Goal: Find specific page/section: Find specific page/section

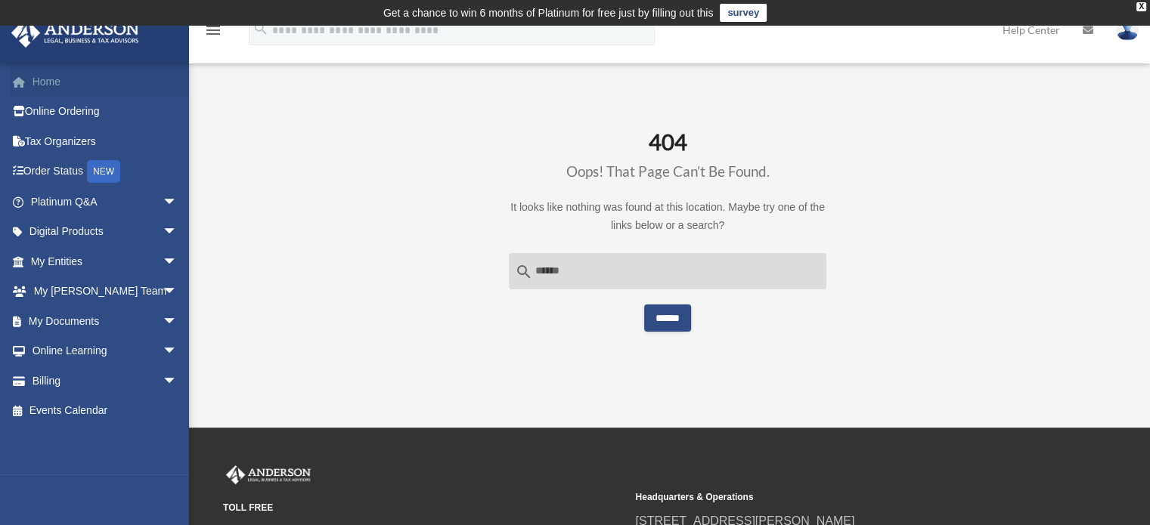
click at [64, 74] on link "Home" at bounding box center [106, 82] width 190 height 30
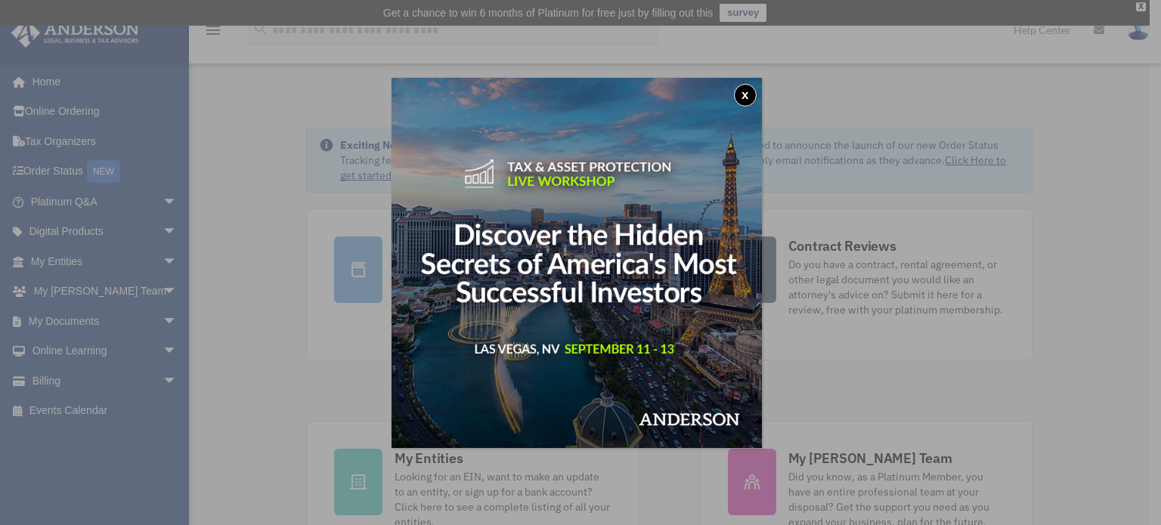
click at [752, 93] on button "x" at bounding box center [745, 95] width 23 height 23
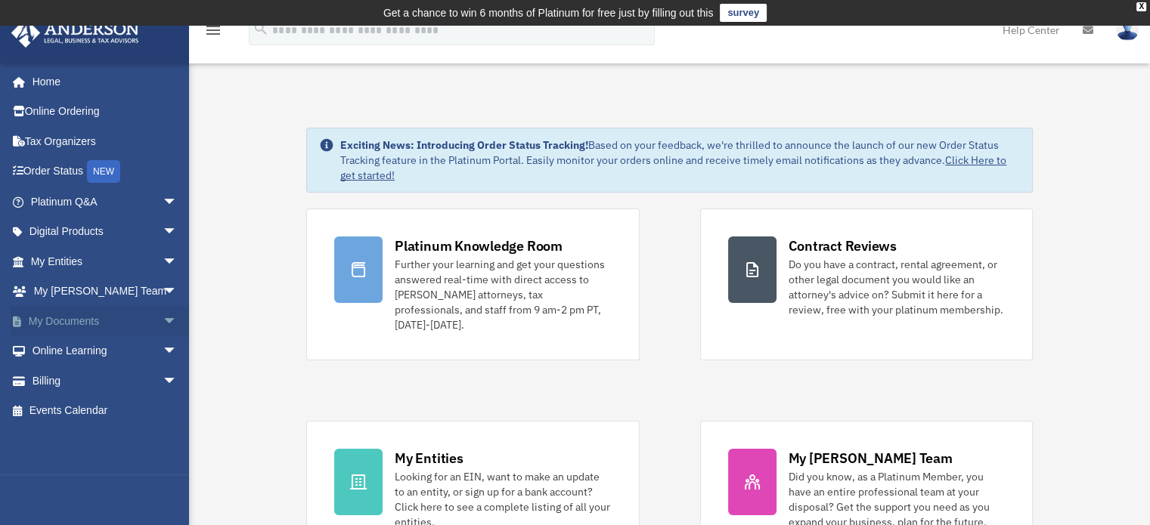
click at [66, 321] on link "My Documents arrow_drop_down" at bounding box center [106, 321] width 190 height 30
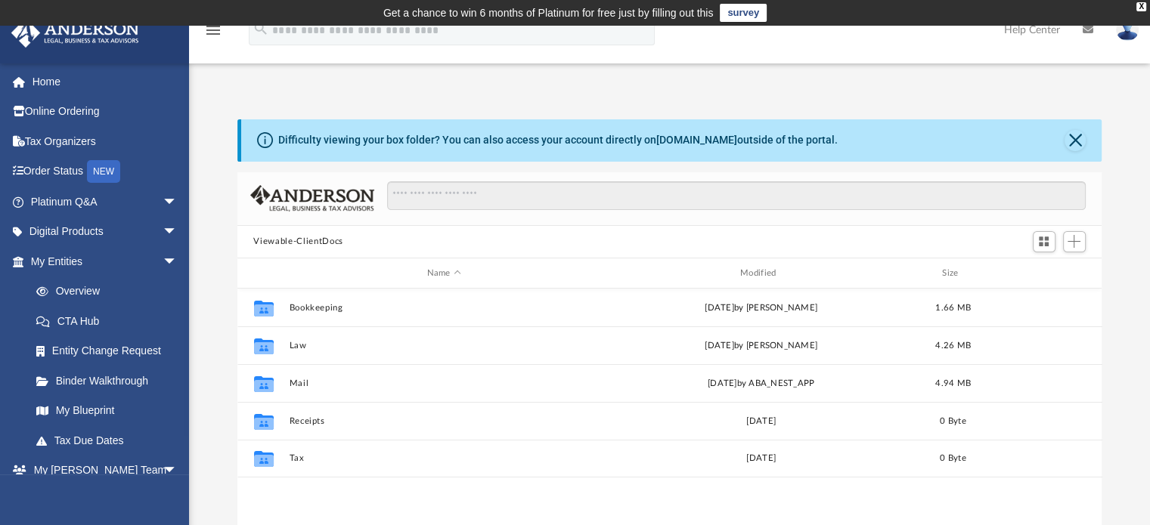
scroll to position [332, 853]
click at [1072, 141] on button "Close" at bounding box center [1075, 140] width 21 height 21
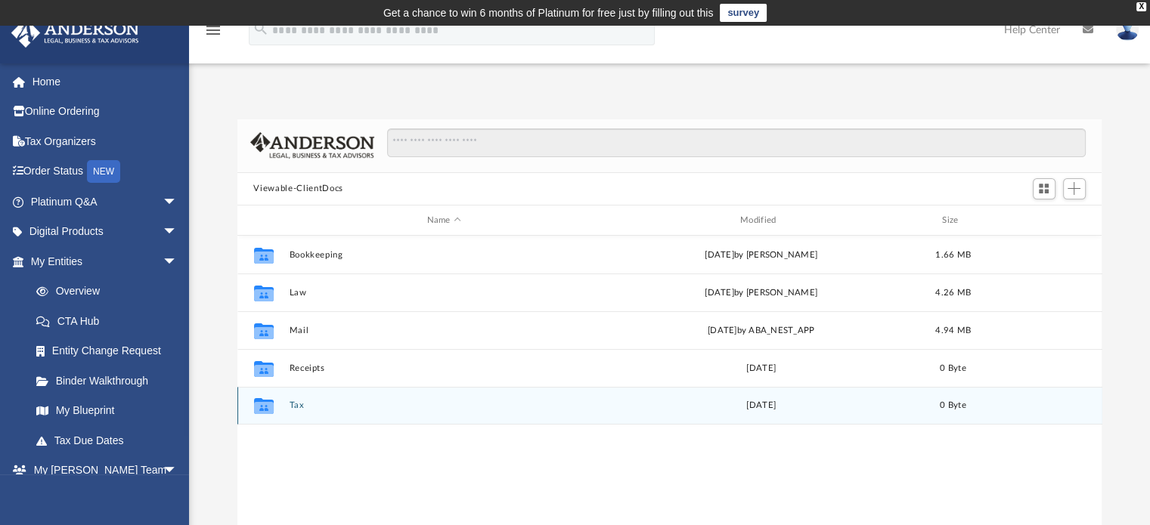
click at [293, 411] on div "Collaborated Folder Tax Thu Jan 18 2024 0 Byte" at bounding box center [669, 406] width 865 height 38
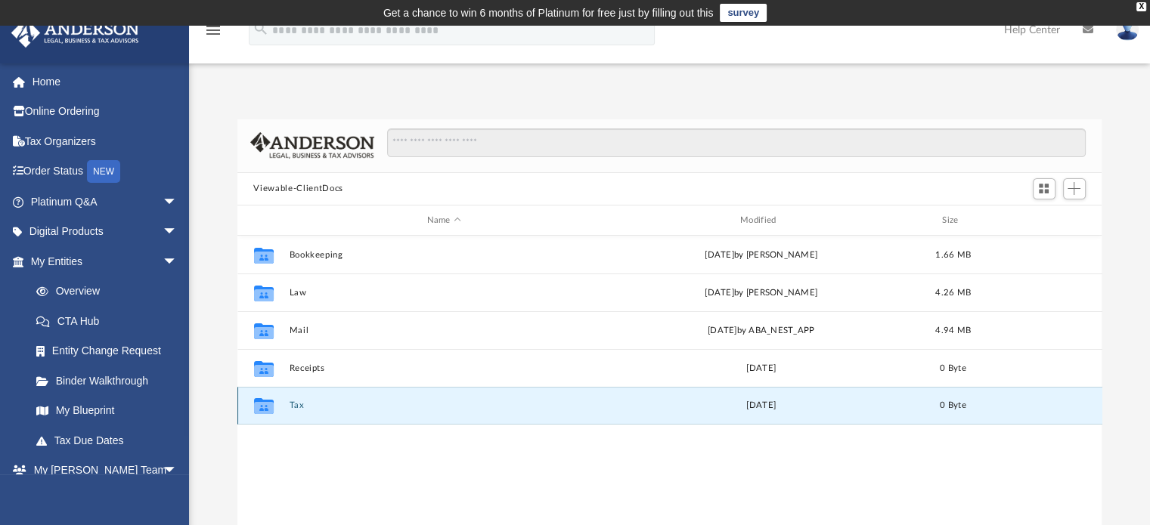
click at [295, 402] on button "Tax" at bounding box center [444, 406] width 310 height 10
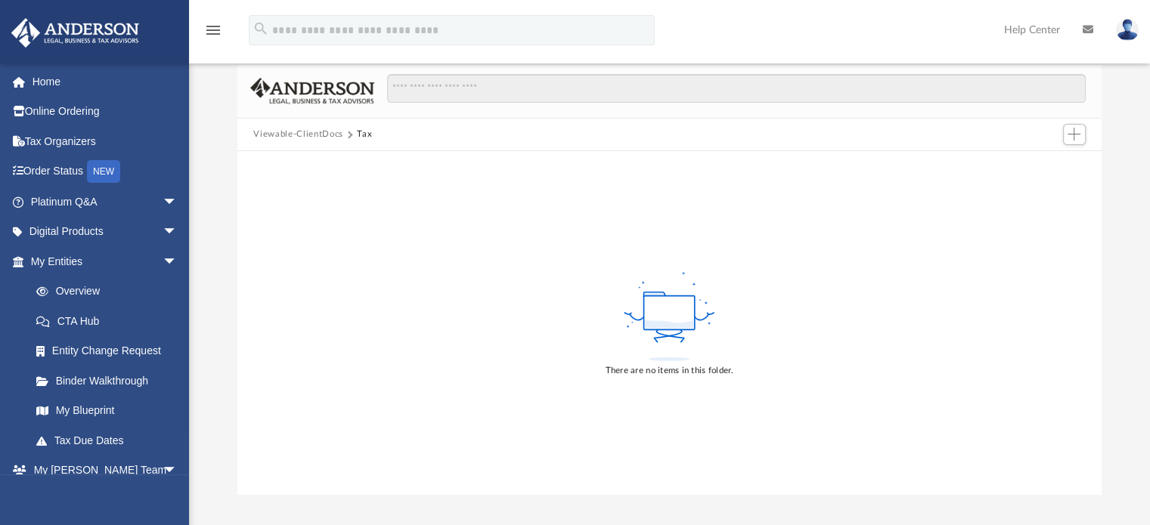
scroll to position [191, 0]
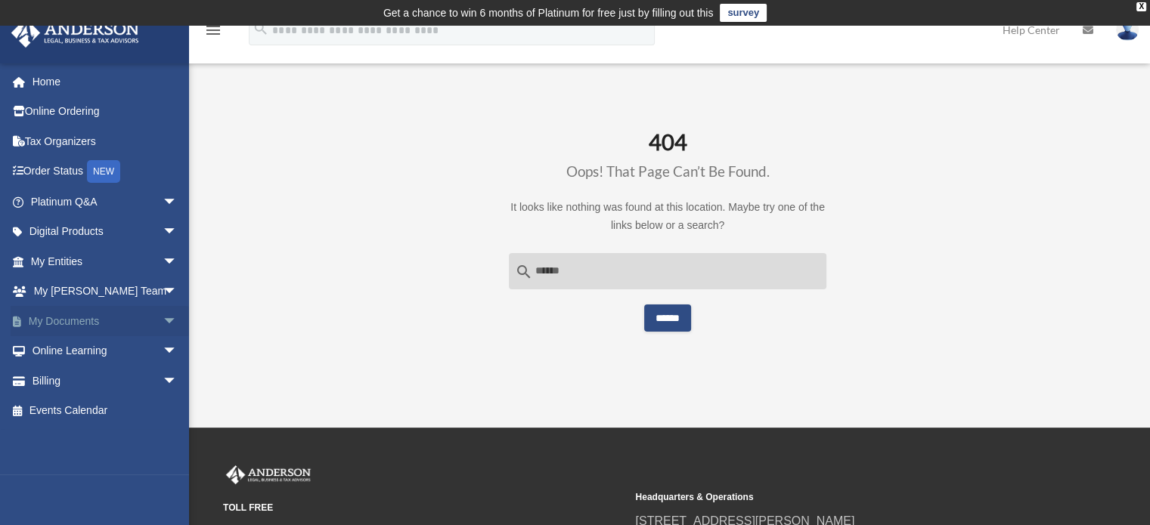
click at [60, 319] on link "My Documents arrow_drop_down" at bounding box center [106, 321] width 190 height 30
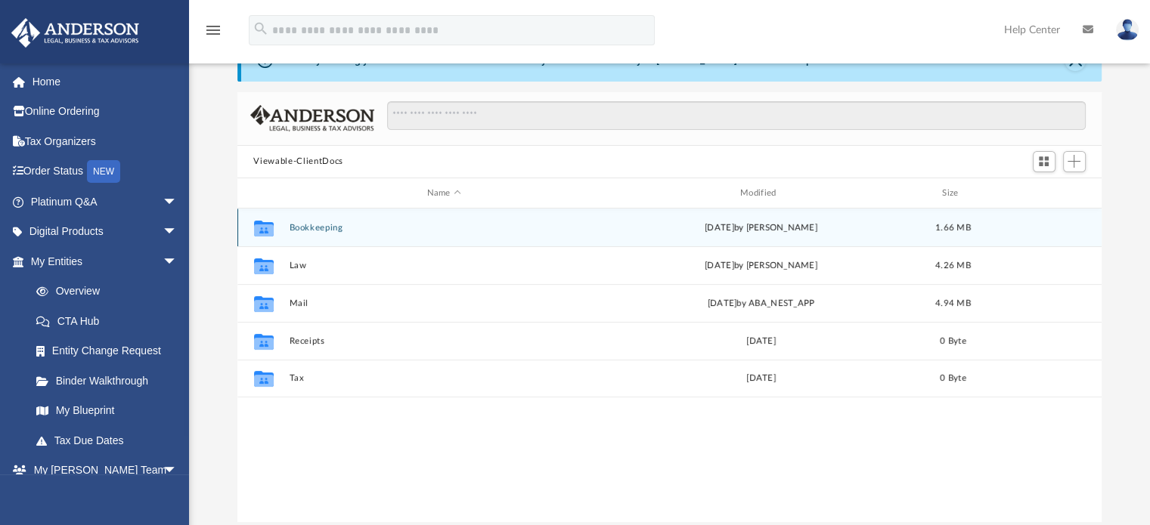
scroll to position [151, 0]
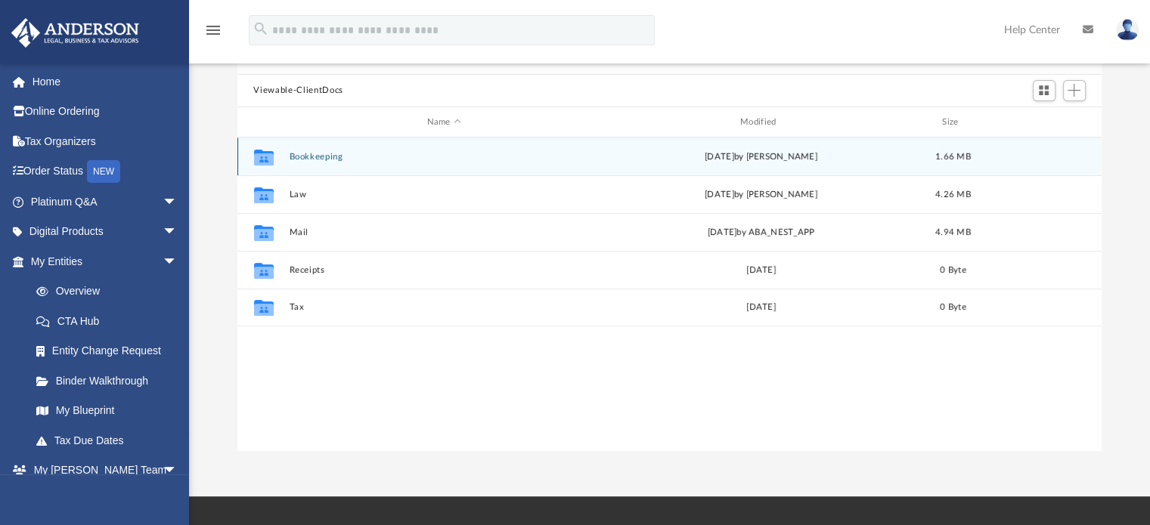
click at [300, 154] on button "Bookkeeping" at bounding box center [444, 157] width 310 height 10
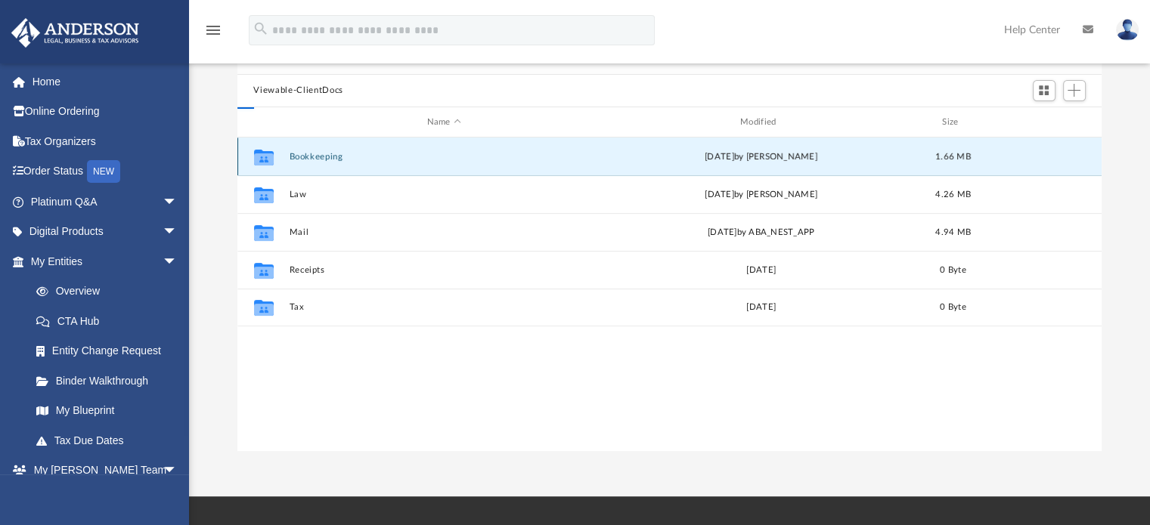
click at [300, 154] on button "Bookkeeping" at bounding box center [444, 157] width 310 height 10
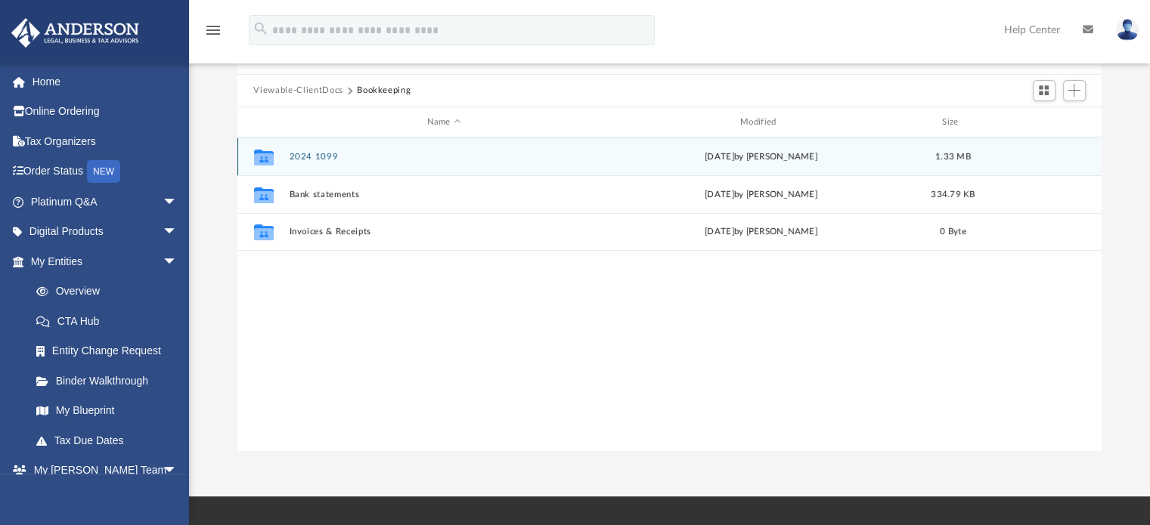
click at [324, 153] on button "2024 1099" at bounding box center [444, 157] width 310 height 10
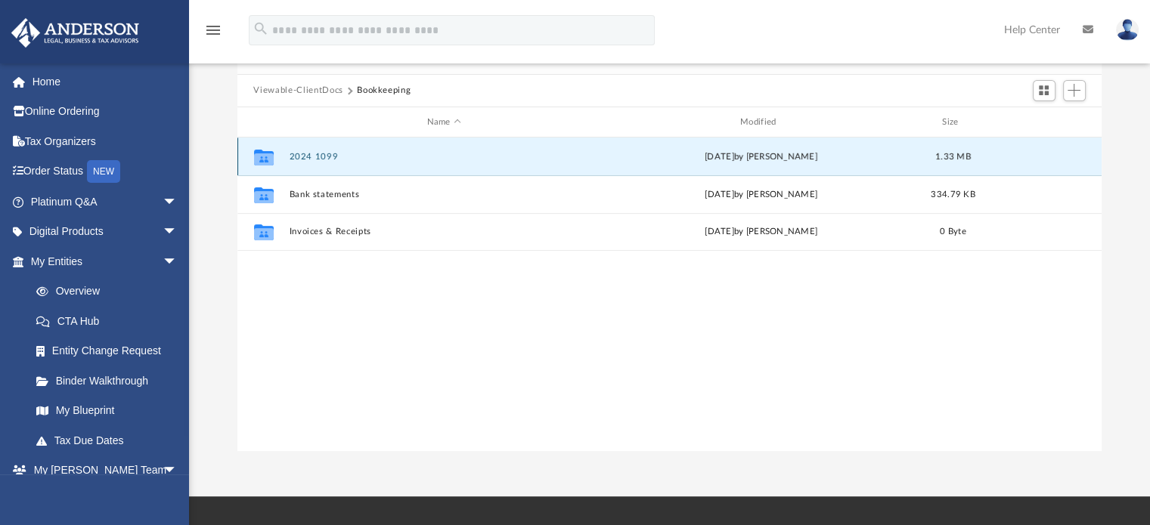
click at [324, 153] on button "2024 1099" at bounding box center [444, 157] width 310 height 10
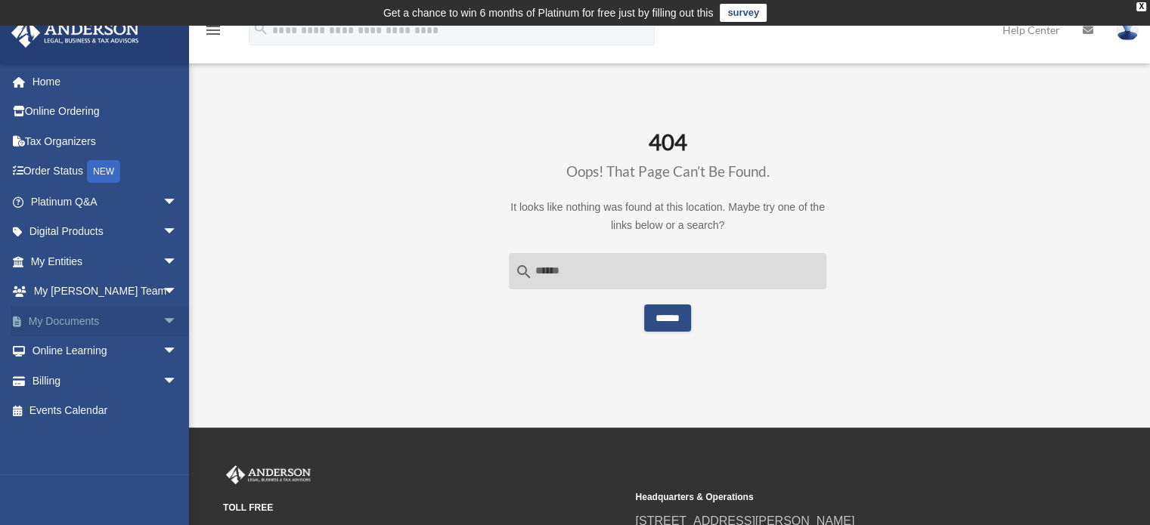
click at [66, 318] on link "My Documents arrow_drop_down" at bounding box center [106, 321] width 190 height 30
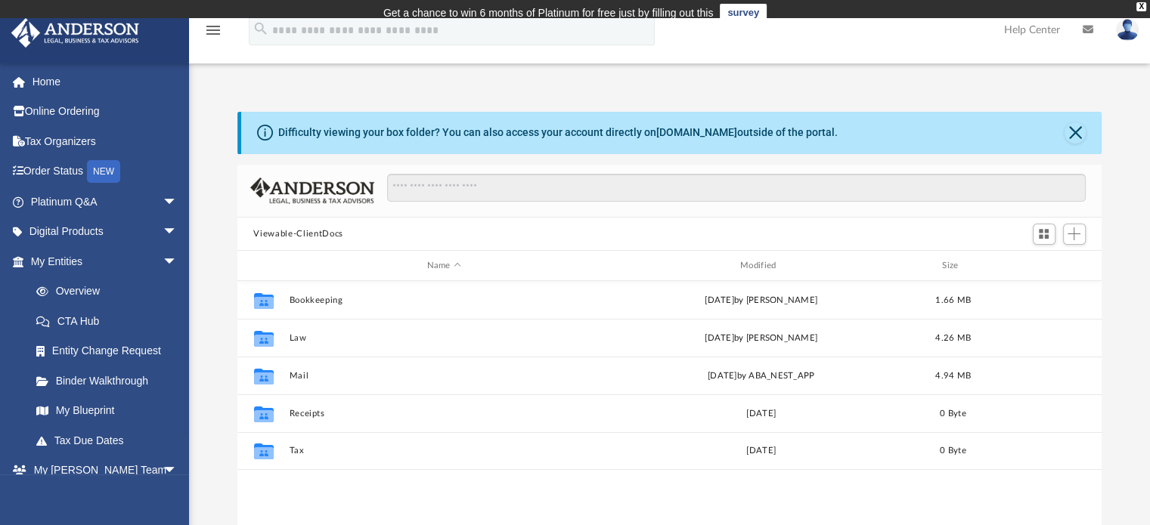
scroll to position [332, 853]
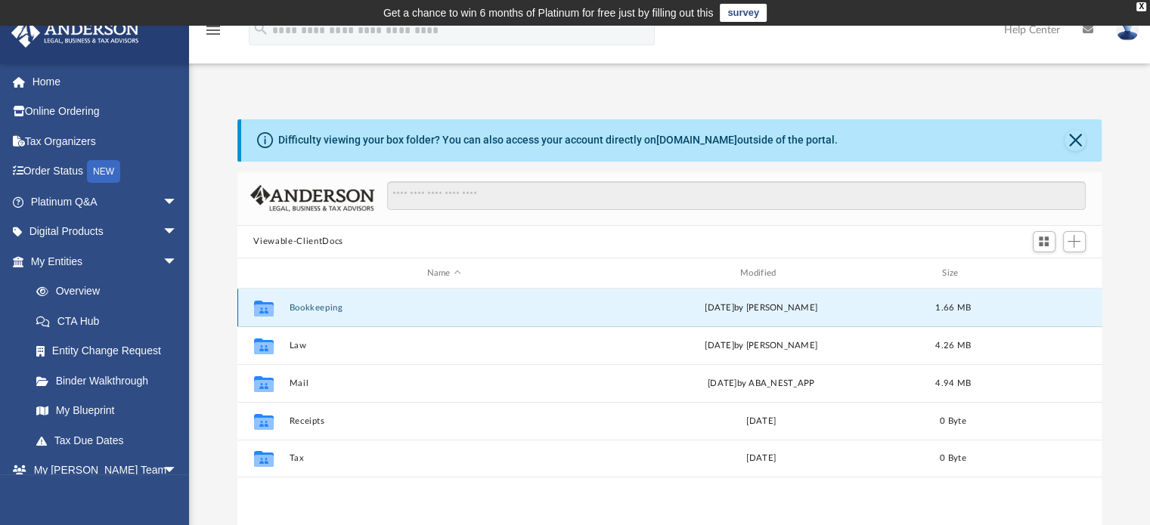
click at [330, 304] on button "Bookkeeping" at bounding box center [444, 308] width 310 height 10
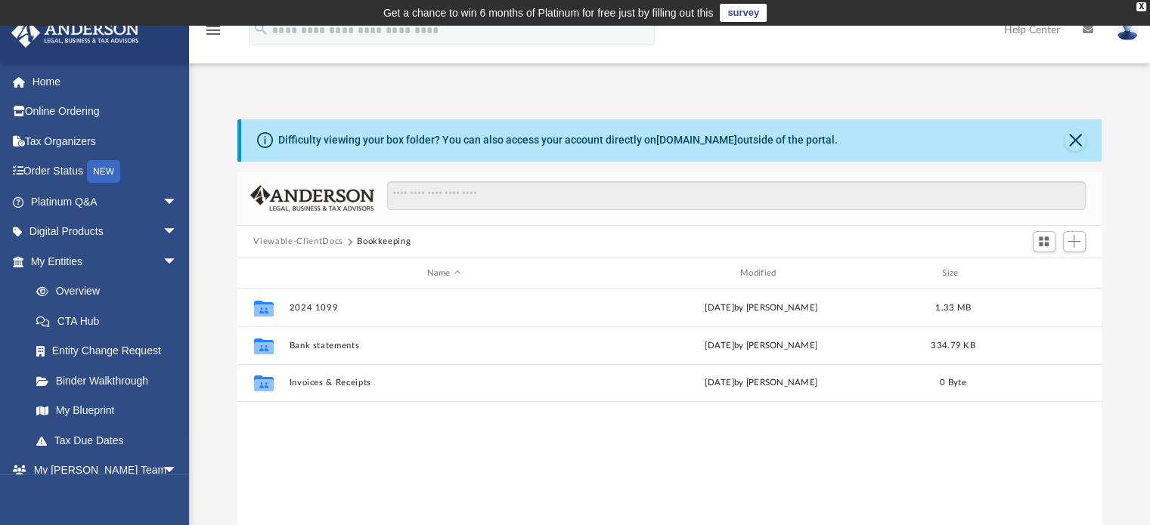
click at [315, 237] on button "Viewable-ClientDocs" at bounding box center [297, 242] width 89 height 14
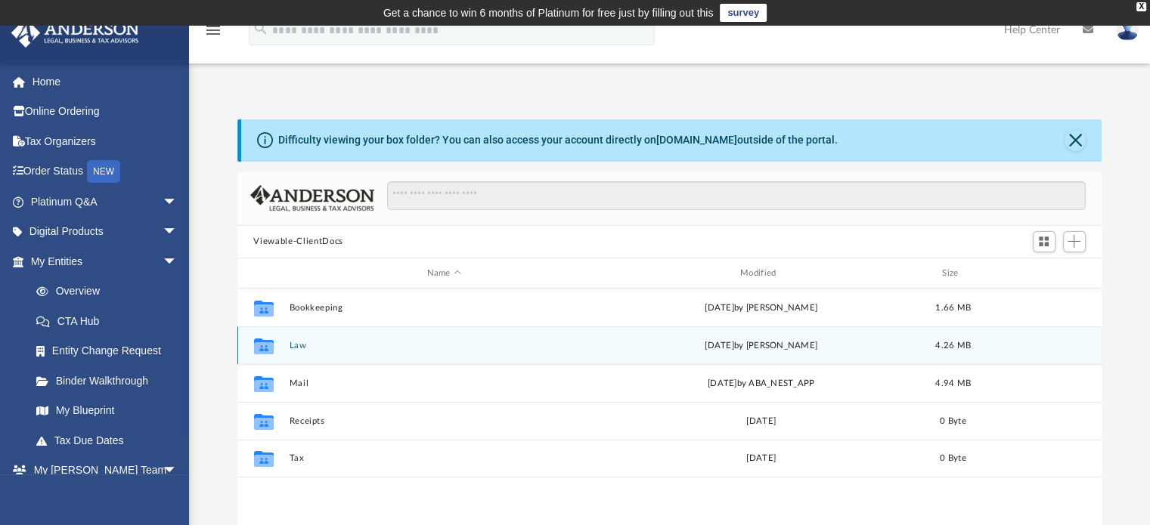
click at [297, 340] on div "Collaborated Folder Law Mon Feb 17 2025 by Danielle Dennie 4.26 MB" at bounding box center [669, 346] width 865 height 38
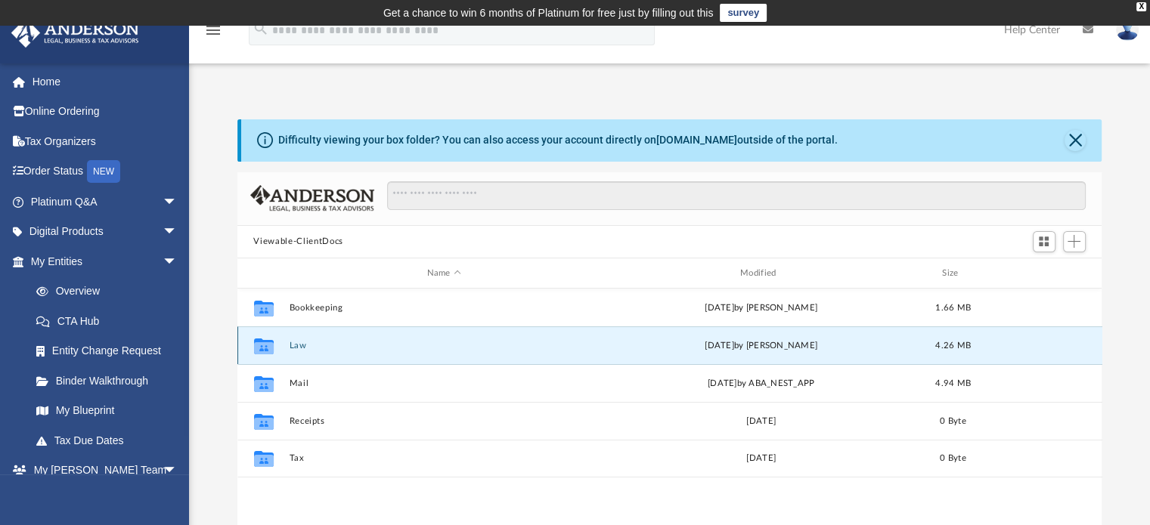
click at [297, 342] on button "Law" at bounding box center [444, 346] width 310 height 10
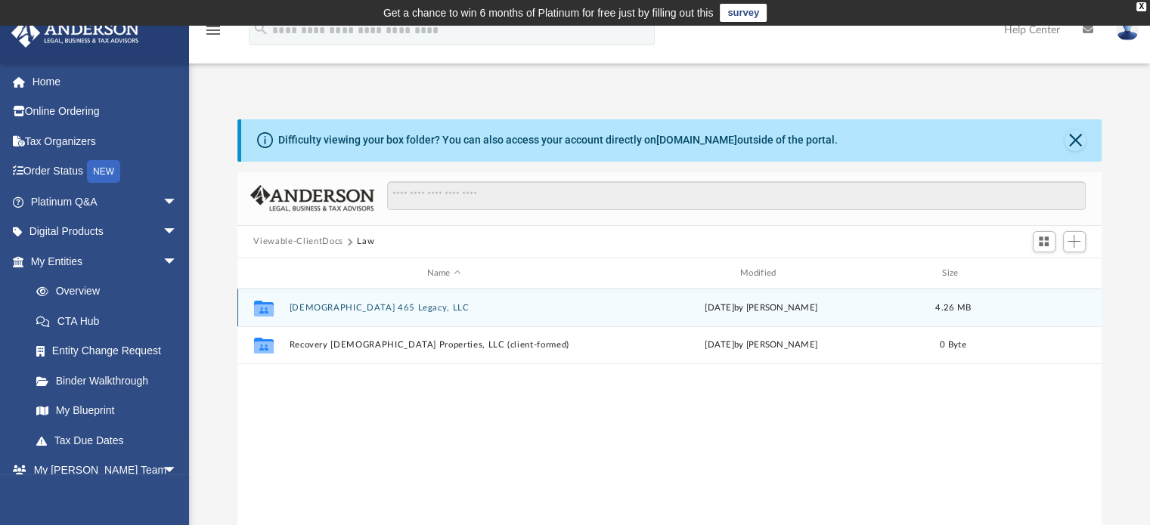
click at [354, 311] on button "Psalm 465 Legacy, LLC" at bounding box center [444, 308] width 310 height 10
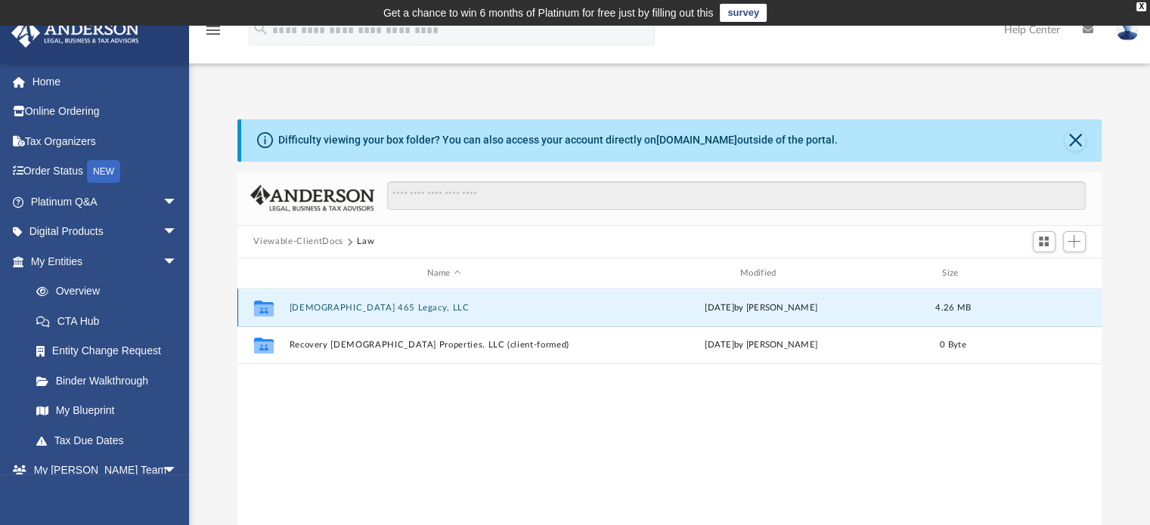
click at [354, 311] on button "Psalm 465 Legacy, LLC" at bounding box center [444, 308] width 310 height 10
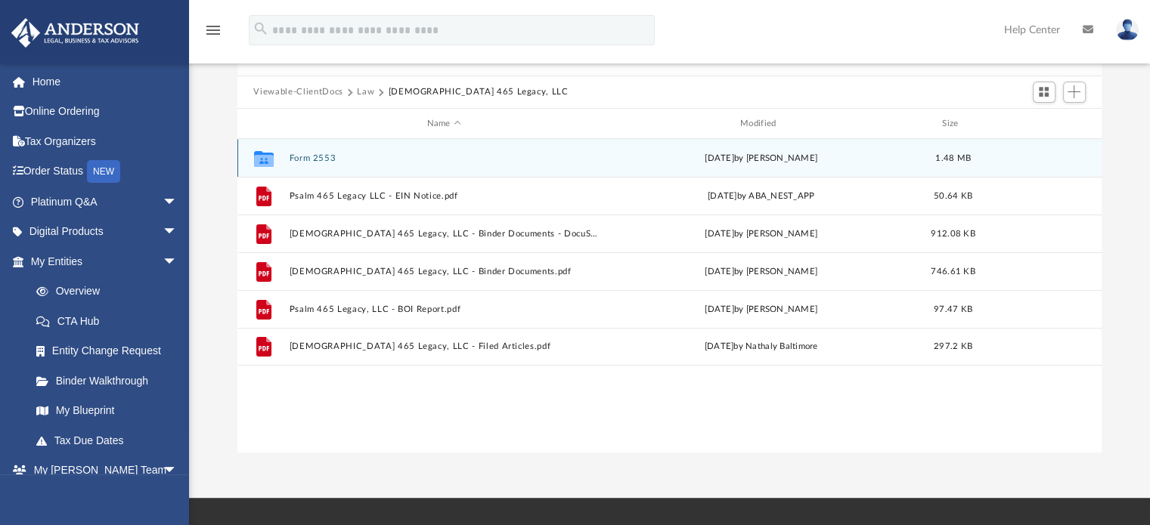
scroll to position [151, 0]
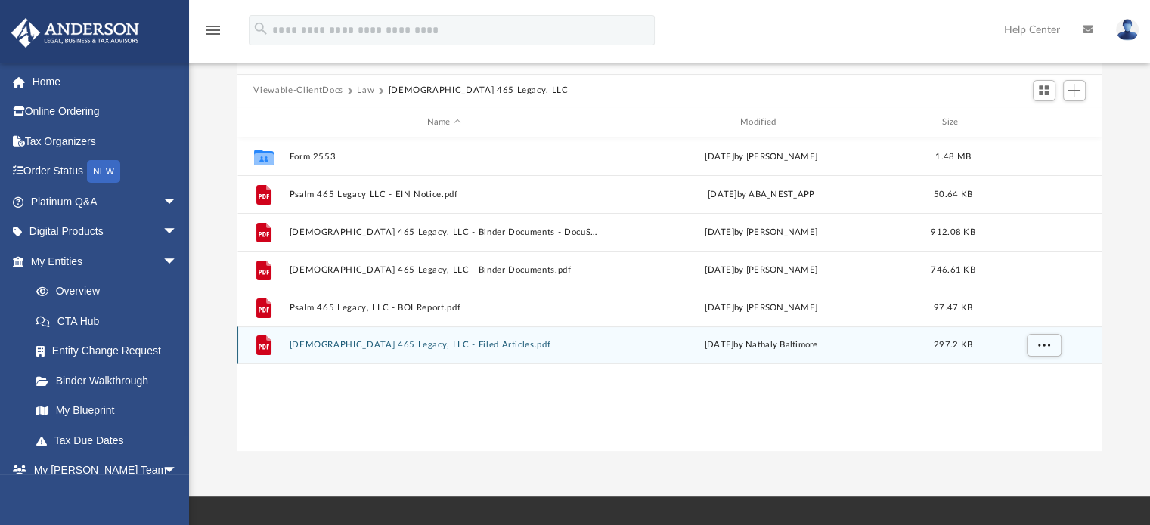
click at [415, 353] on div "File Psalm 465 Legacy, LLC - Filed Articles.pdf Wed Mar 20 2024 by Nathaly Balt…" at bounding box center [669, 346] width 865 height 38
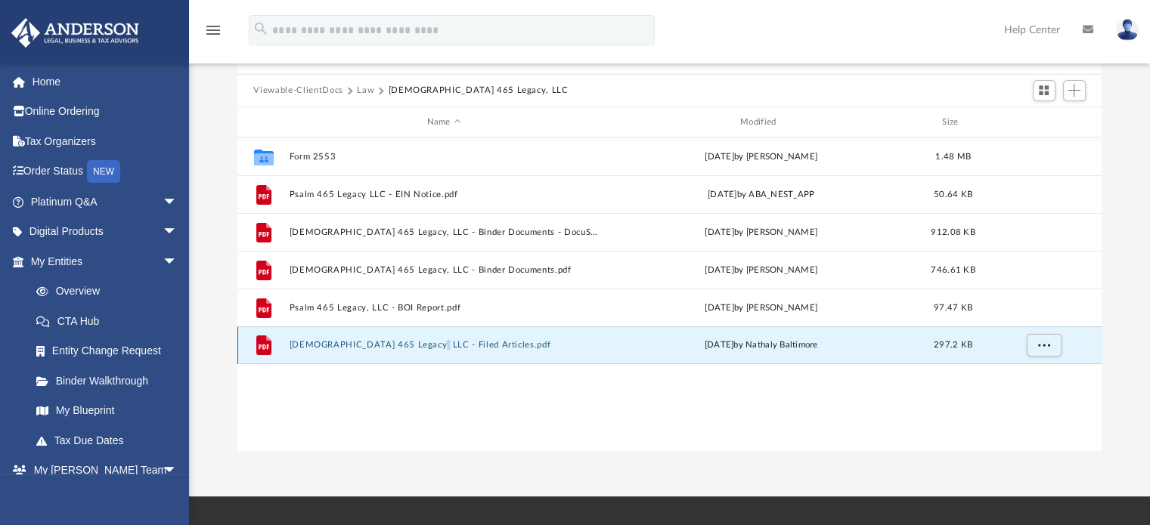
click at [415, 353] on div "File Psalm 465 Legacy, LLC - Filed Articles.pdf Wed Mar 20 2024 by Nathaly Balt…" at bounding box center [669, 346] width 865 height 38
click at [356, 347] on button "Psalm 465 Legacy, LLC - Filed Articles.pdf" at bounding box center [444, 346] width 310 height 10
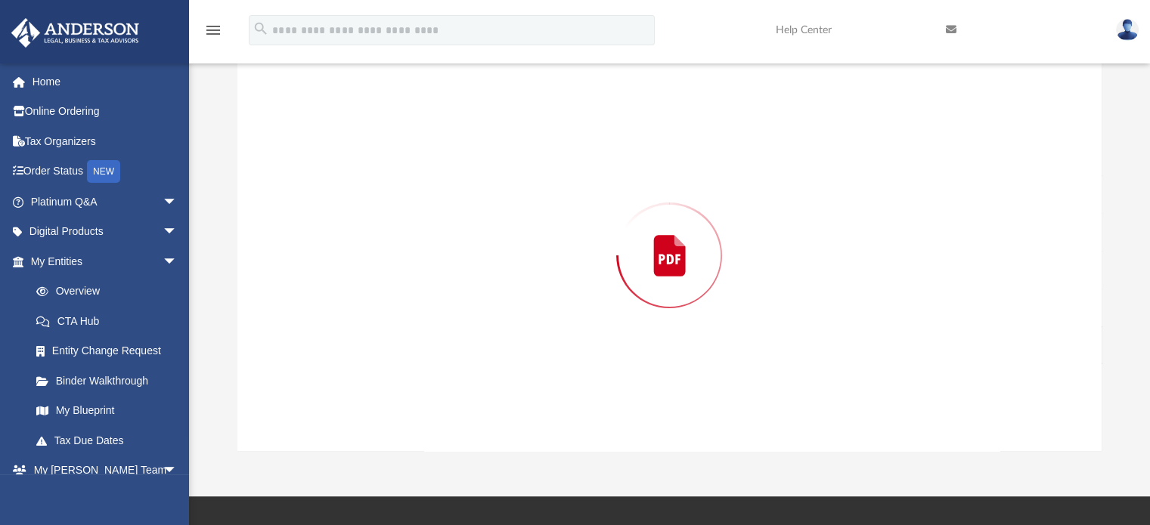
click at [356, 347] on div "Preview" at bounding box center [669, 255] width 865 height 390
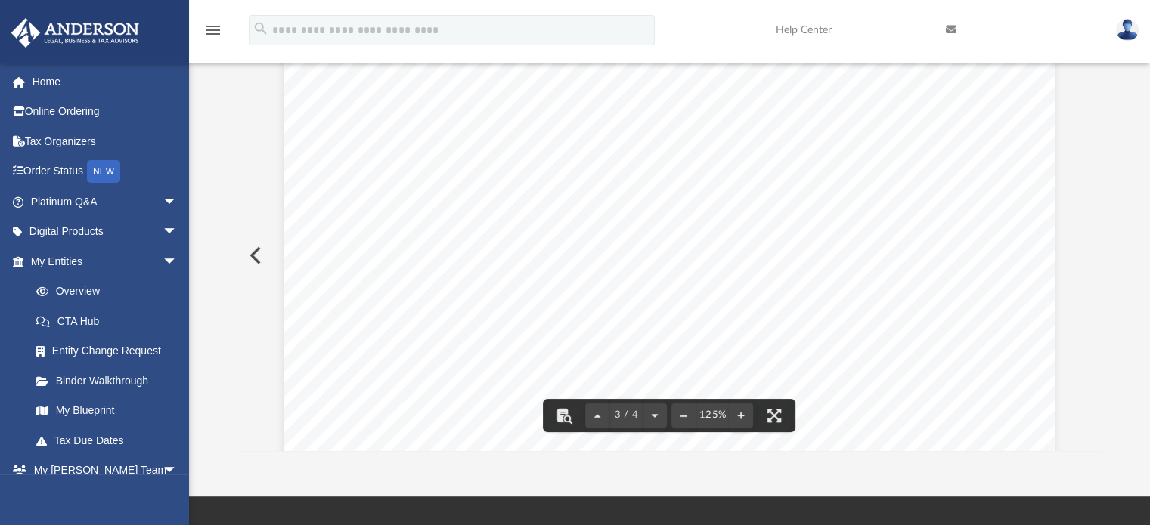
scroll to position [1820, 0]
click at [256, 254] on button "Preview" at bounding box center [253, 255] width 33 height 42
click at [253, 256] on button "Preview" at bounding box center [253, 255] width 33 height 42
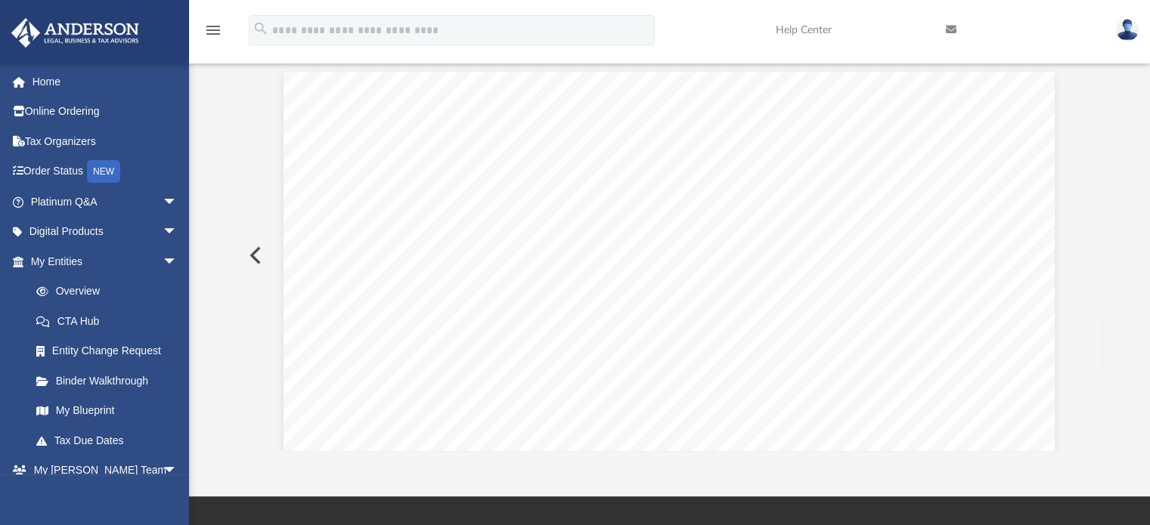
click at [251, 254] on button "Preview" at bounding box center [253, 255] width 33 height 42
click at [253, 253] on button "Preview" at bounding box center [253, 255] width 33 height 42
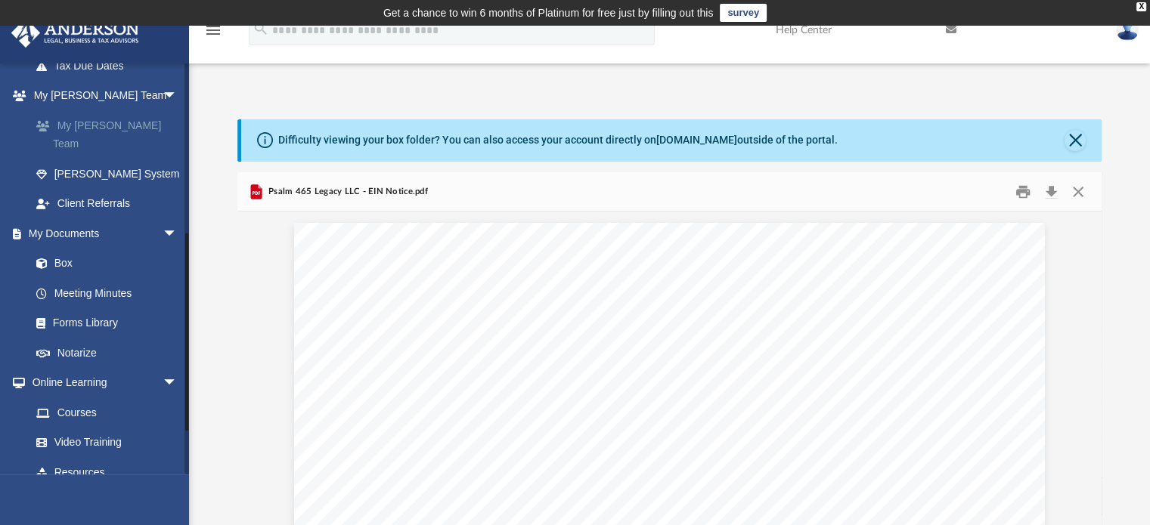
scroll to position [378, 0]
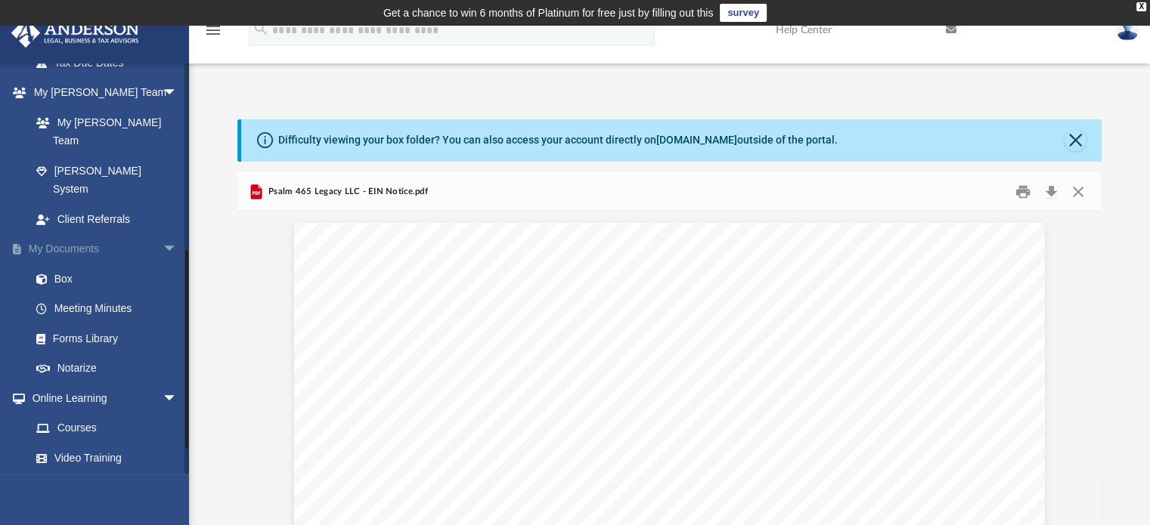
click at [70, 234] on link "My Documents arrow_drop_down" at bounding box center [106, 249] width 190 height 30
click at [54, 264] on link "Box" at bounding box center [110, 279] width 179 height 30
click at [56, 264] on link "Box" at bounding box center [110, 279] width 179 height 30
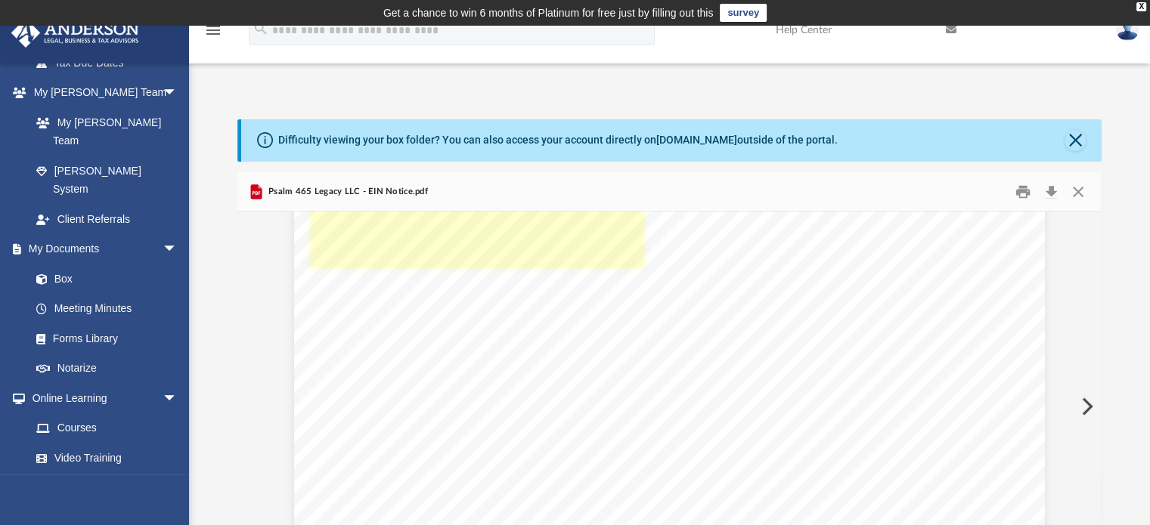
scroll to position [0, 0]
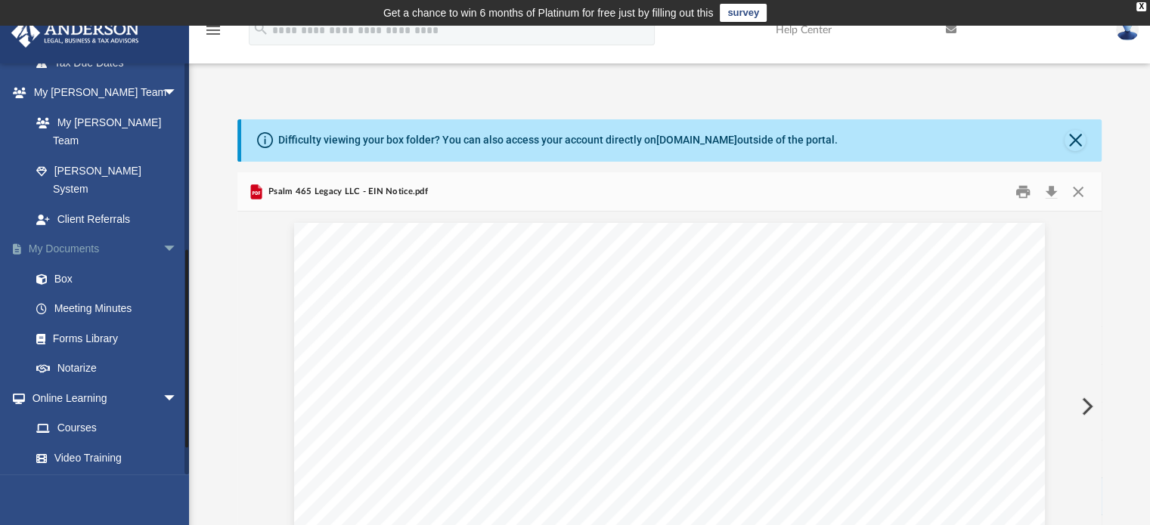
click at [70, 234] on link "My Documents arrow_drop_down" at bounding box center [106, 249] width 190 height 30
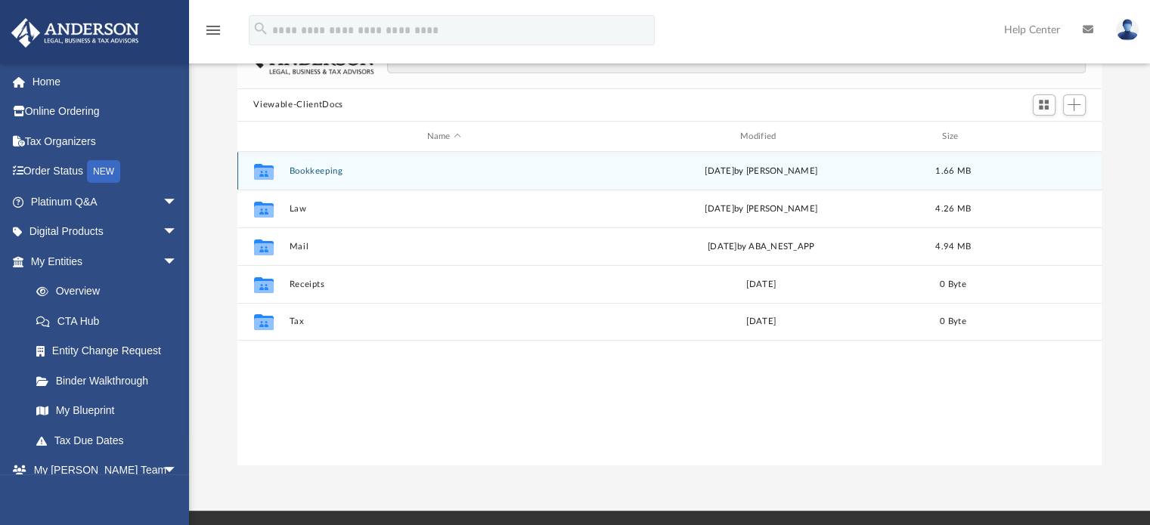
scroll to position [151, 0]
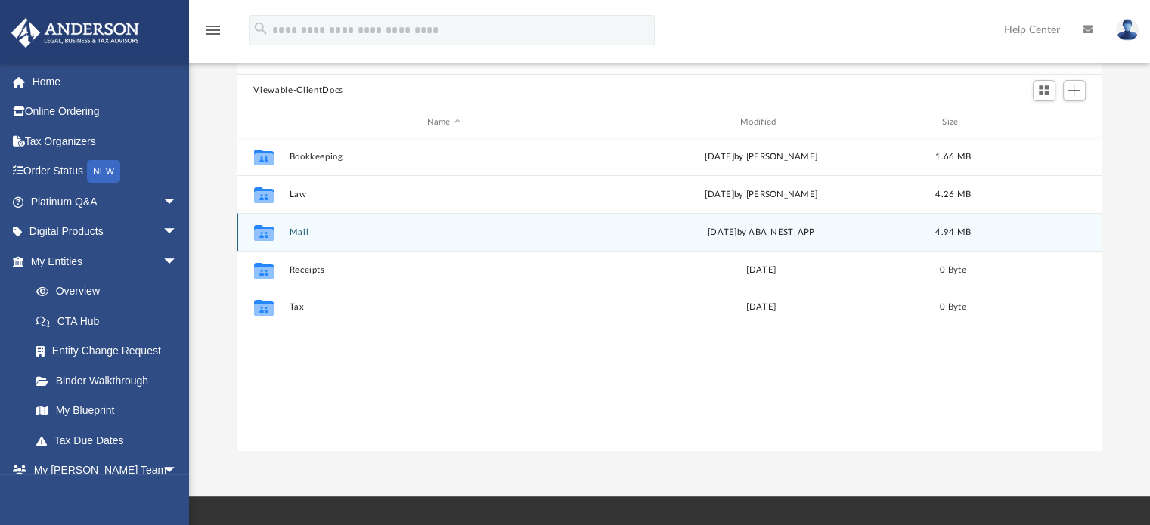
click at [300, 225] on div "Collaborated Folder Mail [DATE] by ABA_NEST_APP 4.94 MB" at bounding box center [669, 232] width 865 height 38
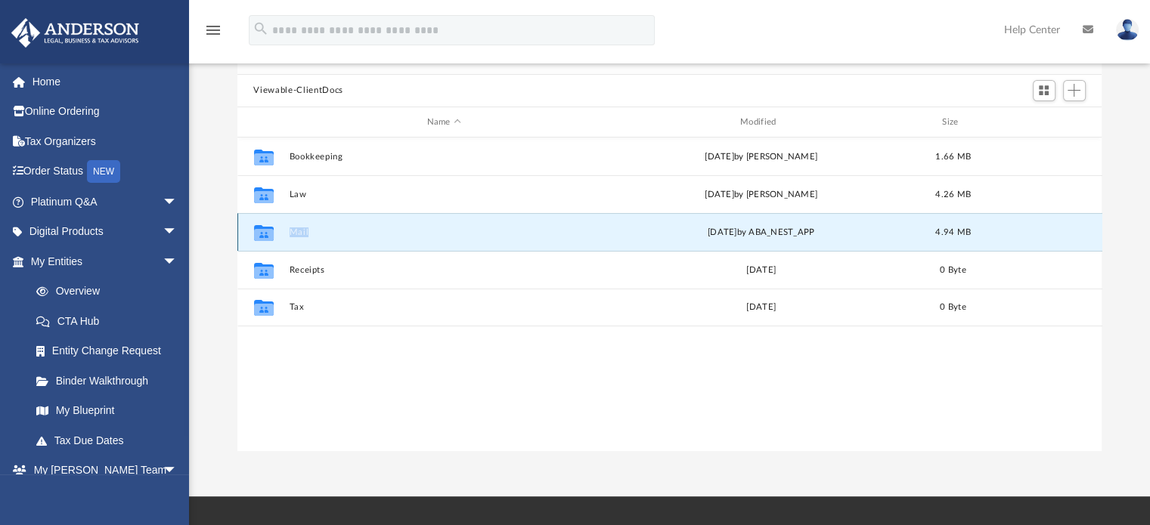
click at [300, 225] on div "Collaborated Folder Mail [DATE] by ABA_NEST_APP 4.94 MB" at bounding box center [669, 232] width 865 height 38
click at [298, 232] on button "Mail" at bounding box center [444, 233] width 310 height 10
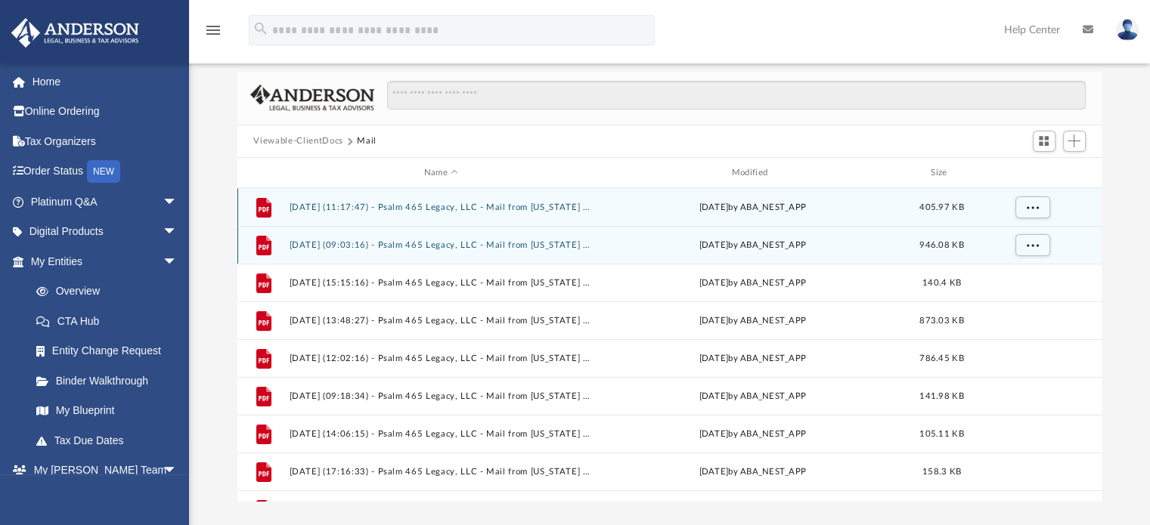
scroll to position [76, 0]
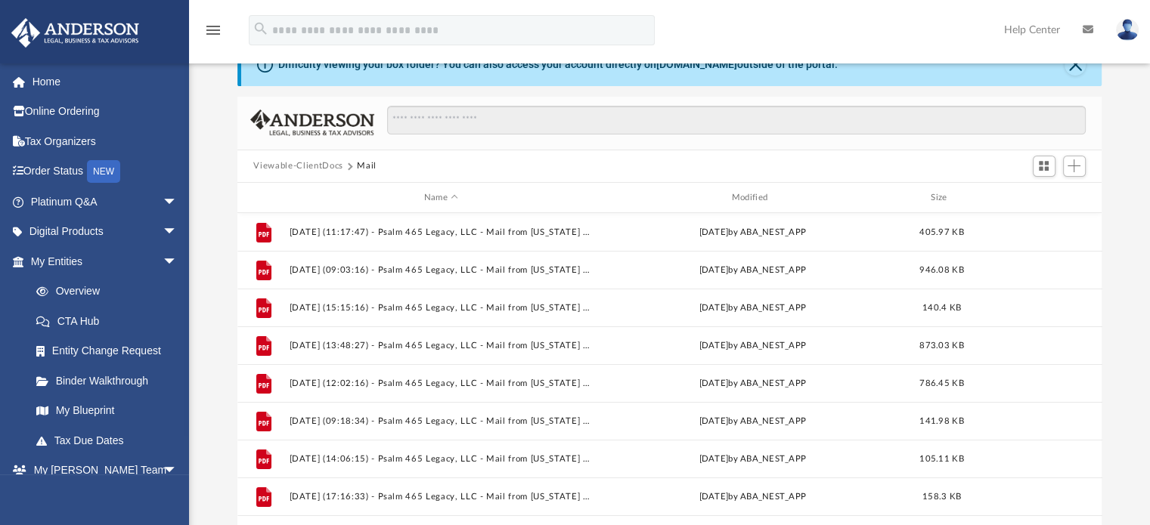
click at [288, 163] on button "Viewable-ClientDocs" at bounding box center [297, 167] width 89 height 14
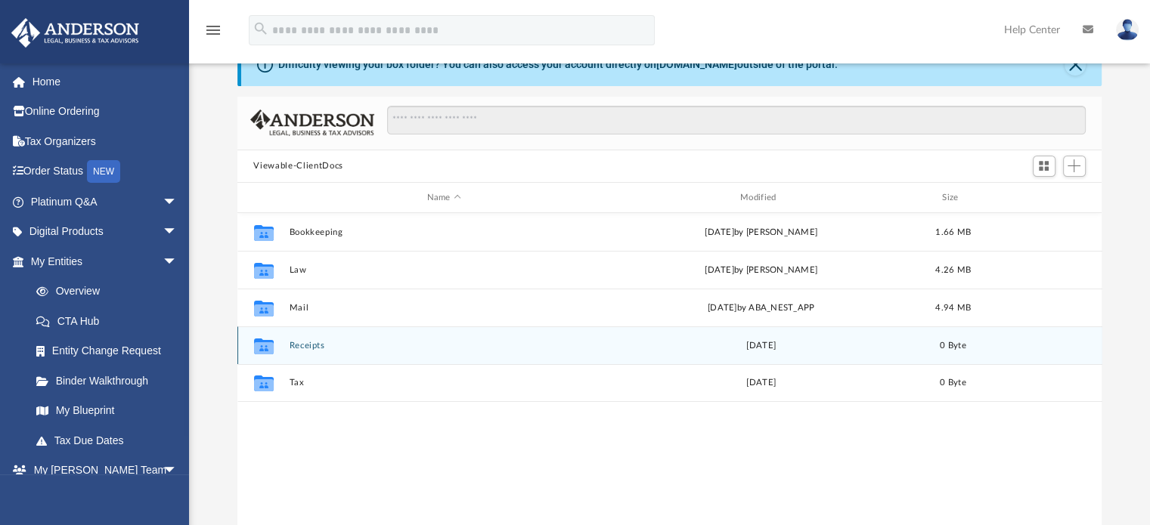
click at [302, 347] on button "Receipts" at bounding box center [444, 346] width 310 height 10
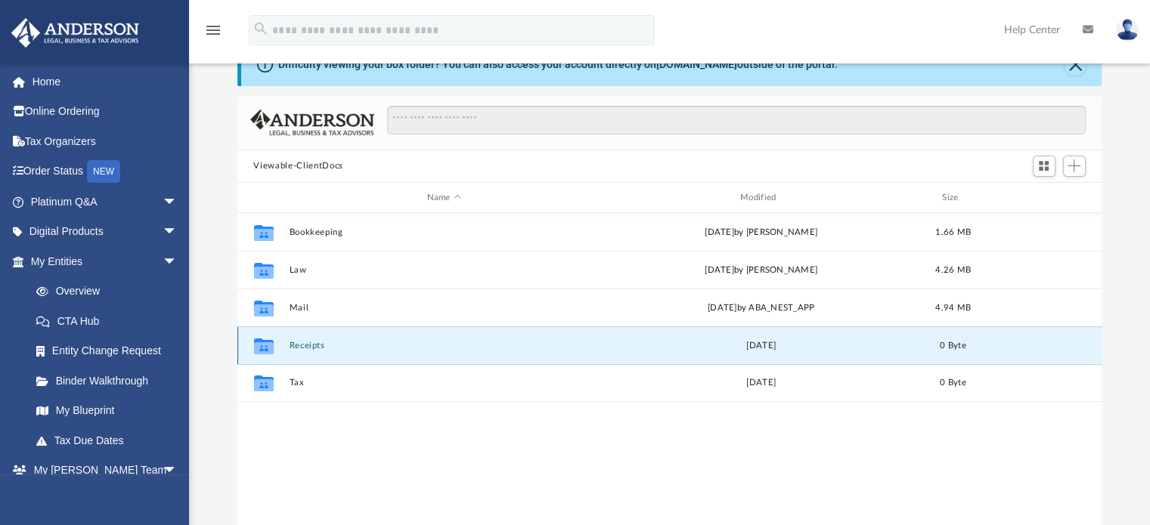
click at [302, 347] on button "Receipts" at bounding box center [444, 346] width 310 height 10
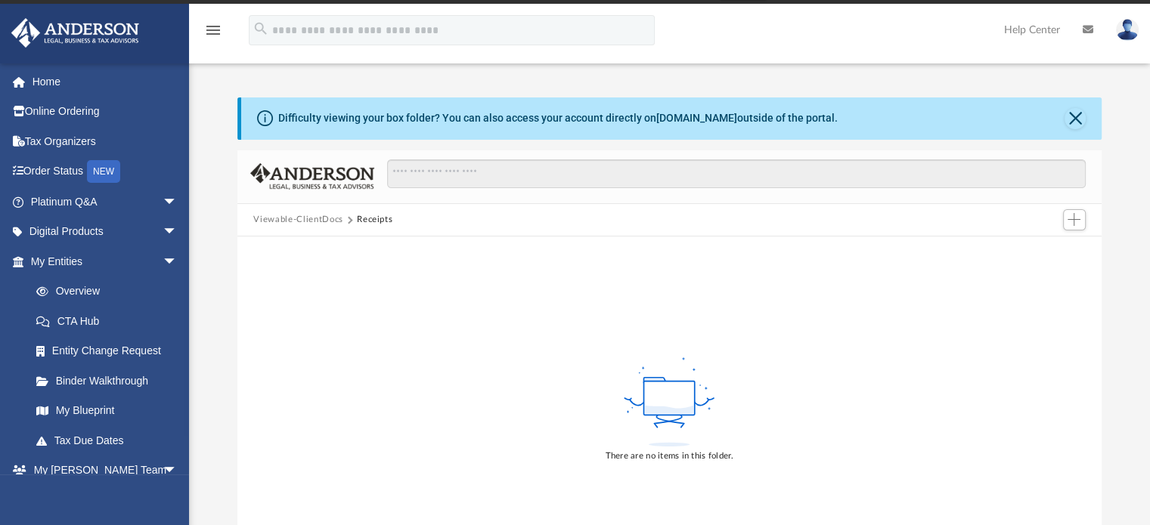
scroll to position [0, 0]
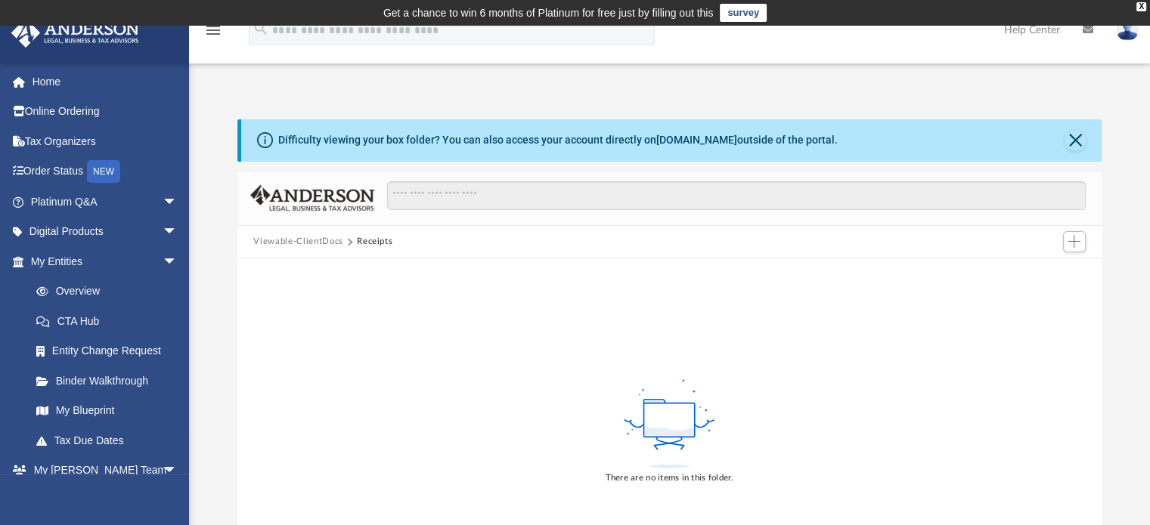
click at [281, 240] on button "Viewable-ClientDocs" at bounding box center [297, 242] width 89 height 14
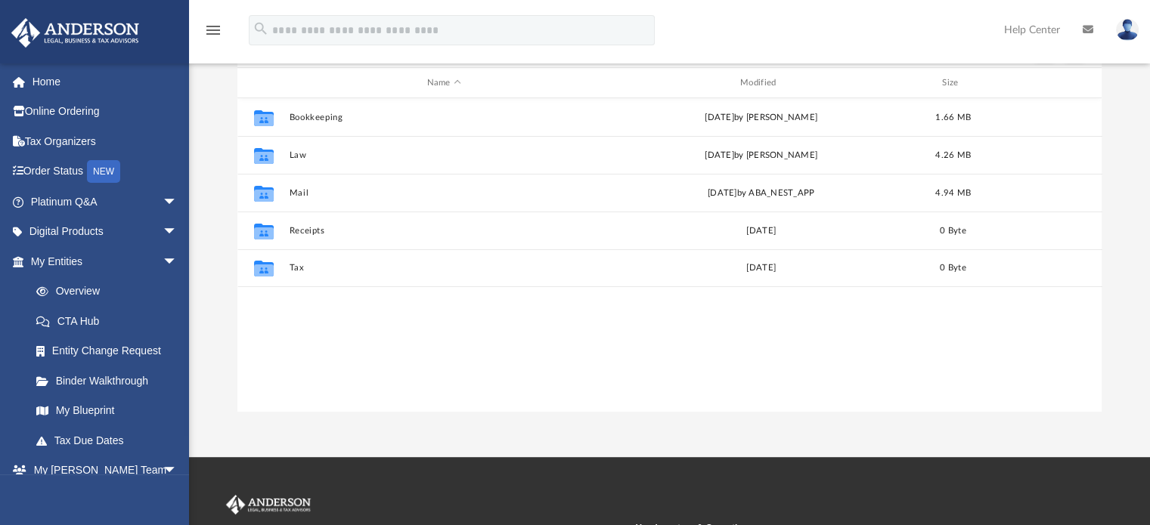
scroll to position [227, 0]
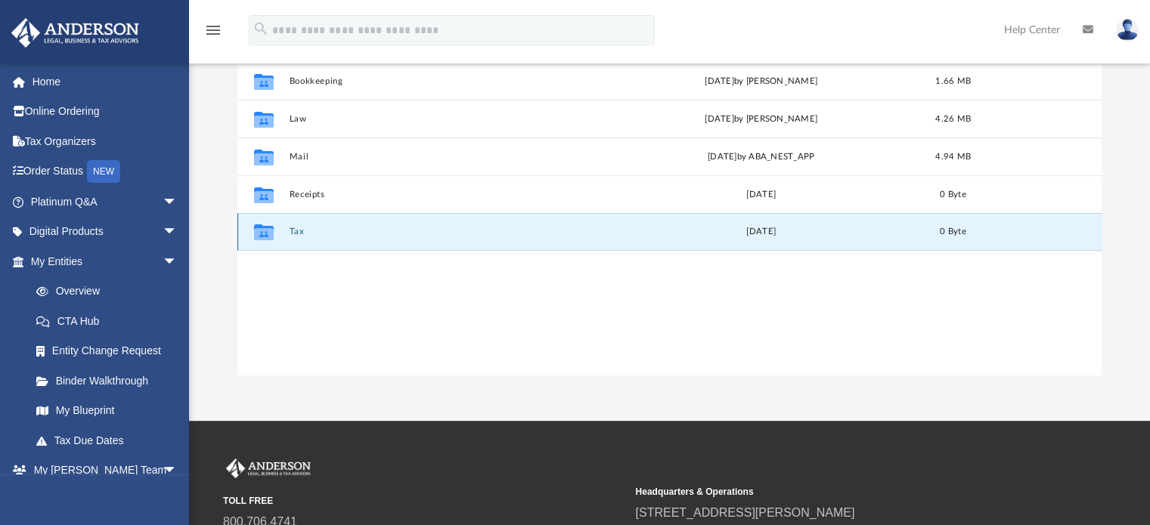
click at [293, 235] on button "Tax" at bounding box center [444, 233] width 310 height 10
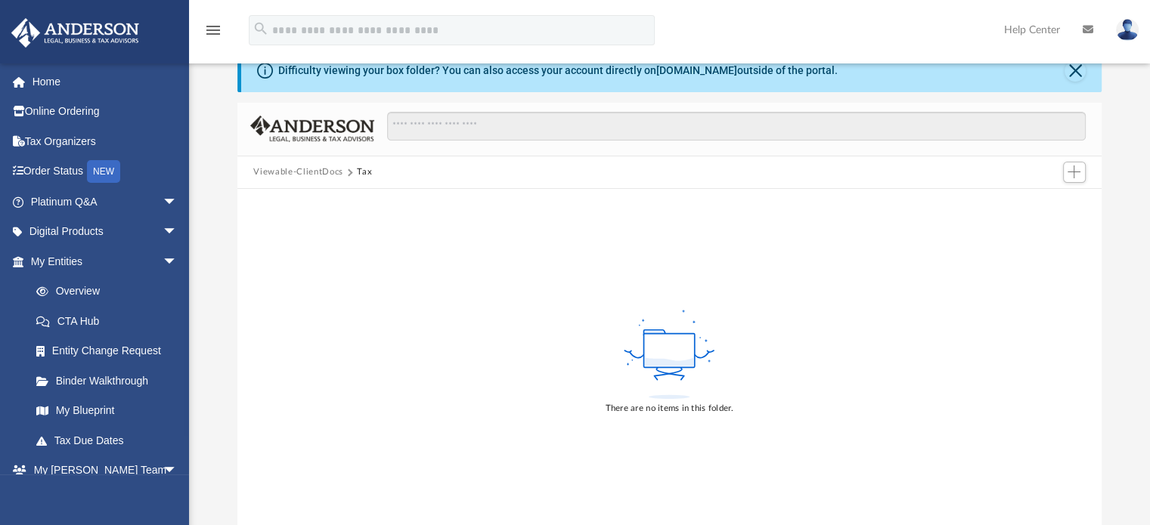
scroll to position [0, 0]
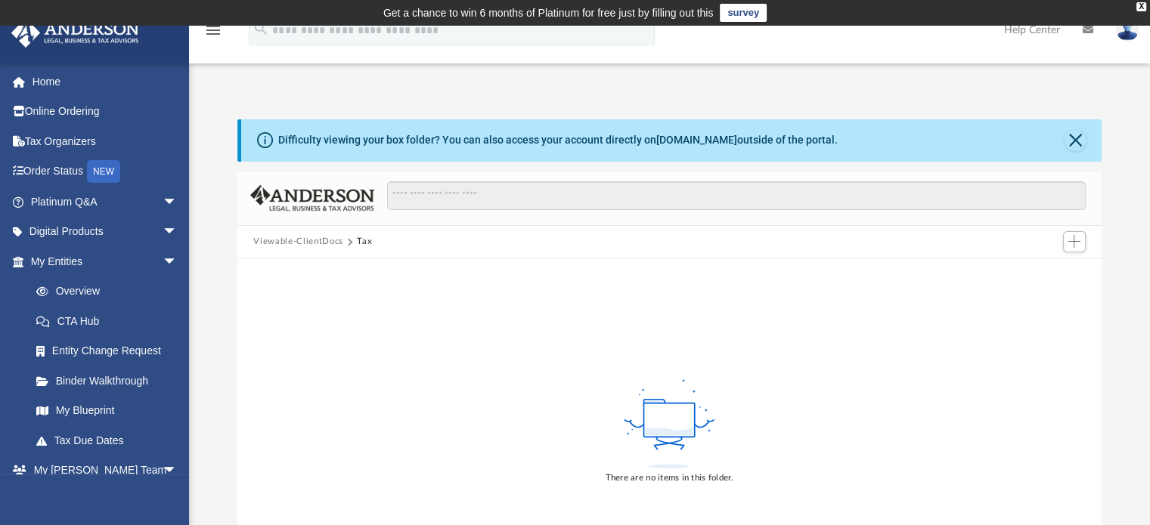
click at [291, 240] on button "Viewable-ClientDocs" at bounding box center [297, 242] width 89 height 14
